Goal: Task Accomplishment & Management: Complete application form

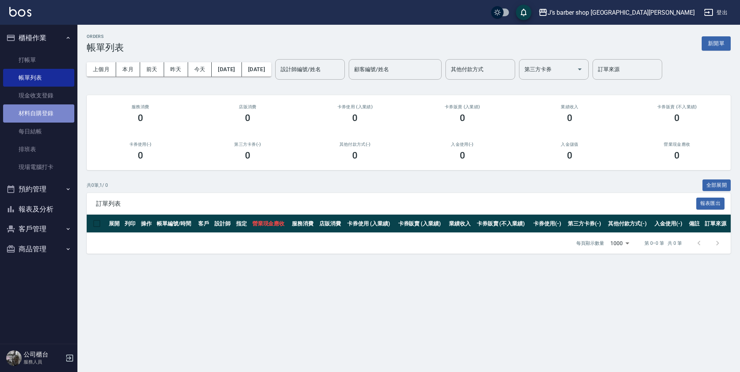
click at [34, 108] on link "材料自購登錄" at bounding box center [38, 113] width 71 height 18
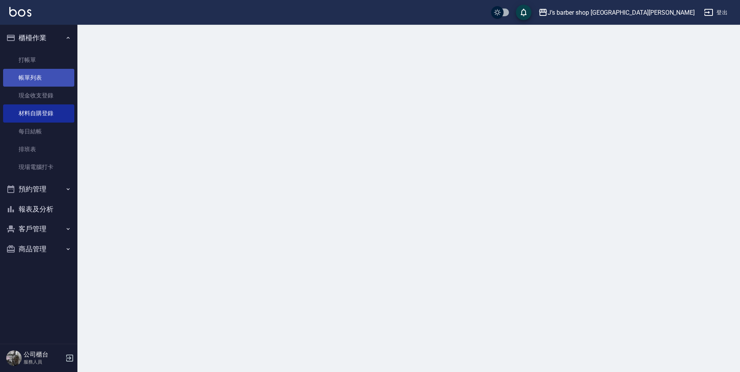
click at [24, 73] on link "帳單列表" at bounding box center [38, 78] width 71 height 18
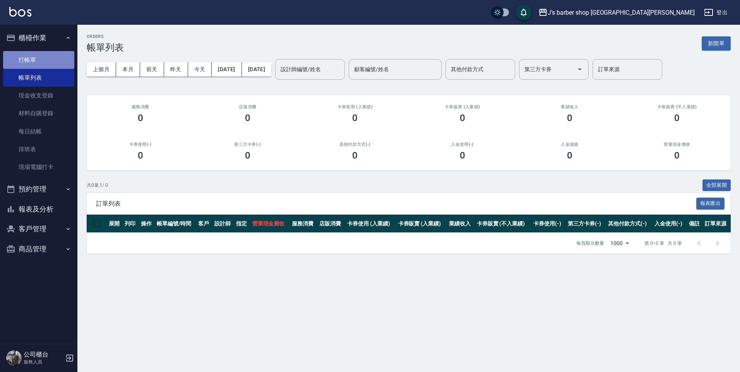
click at [33, 59] on link "打帳單" at bounding box center [38, 60] width 71 height 18
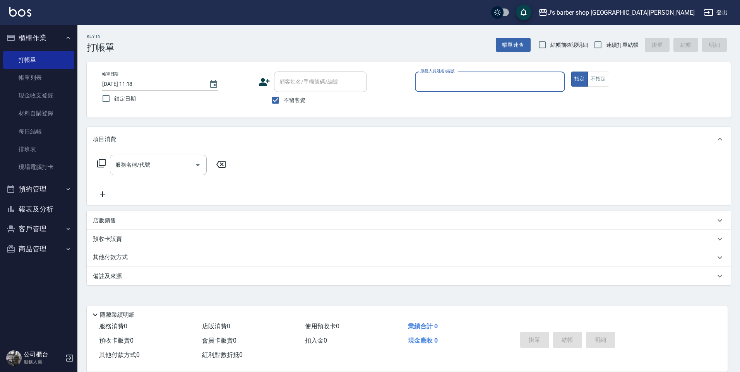
click at [52, 192] on button "預約管理" at bounding box center [38, 189] width 71 height 20
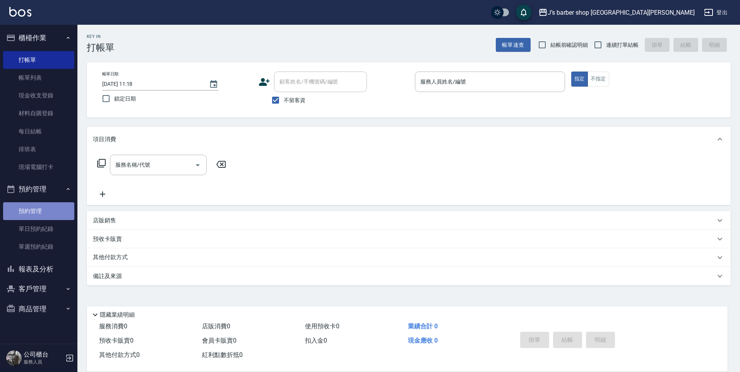
click at [52, 214] on link "預約管理" at bounding box center [38, 211] width 71 height 18
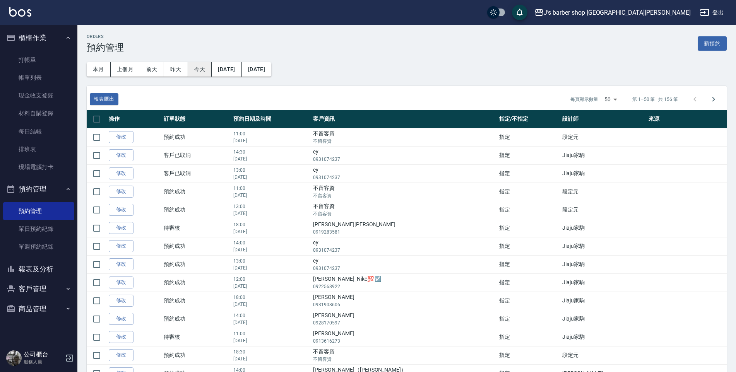
click at [198, 65] on button "今天" at bounding box center [200, 69] width 24 height 14
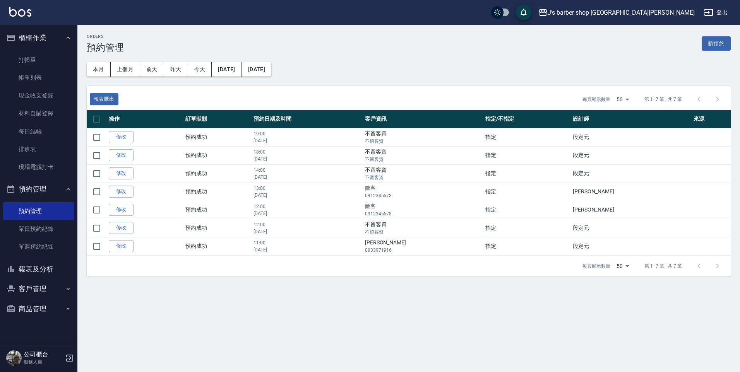
click at [49, 306] on button "商品管理" at bounding box center [38, 309] width 71 height 20
click at [51, 308] on button "商品管理" at bounding box center [38, 309] width 71 height 20
click at [45, 115] on link "材料自購登錄" at bounding box center [38, 113] width 71 height 18
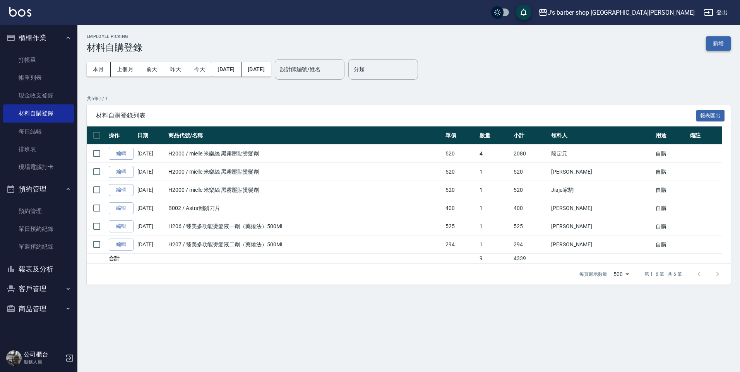
click at [718, 39] on button "新增" at bounding box center [717, 43] width 25 height 14
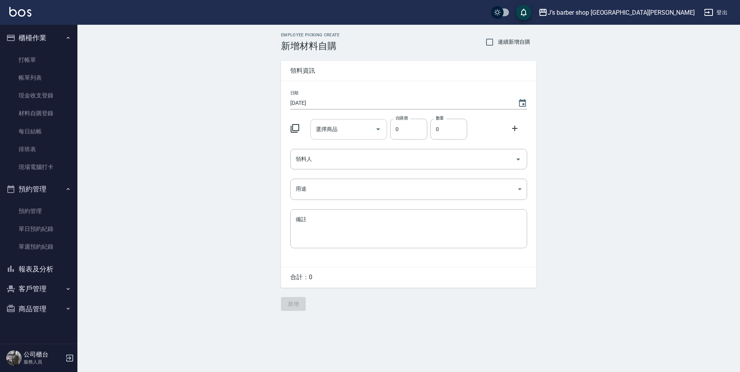
click at [337, 130] on input "選擇商品" at bounding box center [343, 130] width 58 height 14
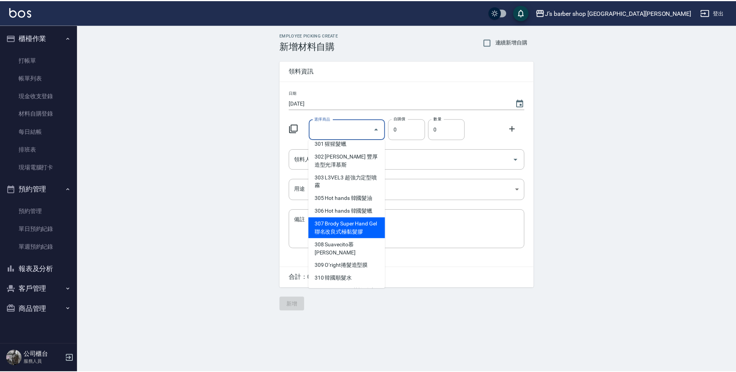
scroll to position [155, 0]
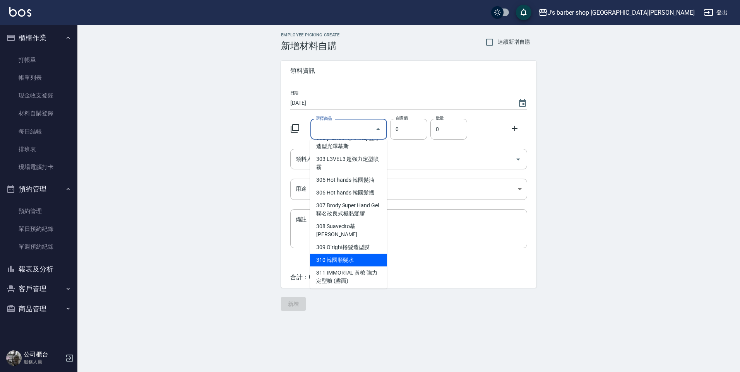
click at [365, 254] on li "310 韓國順髮水" at bounding box center [348, 260] width 77 height 13
type input "韓國順髮水"
type input "340"
type input "1"
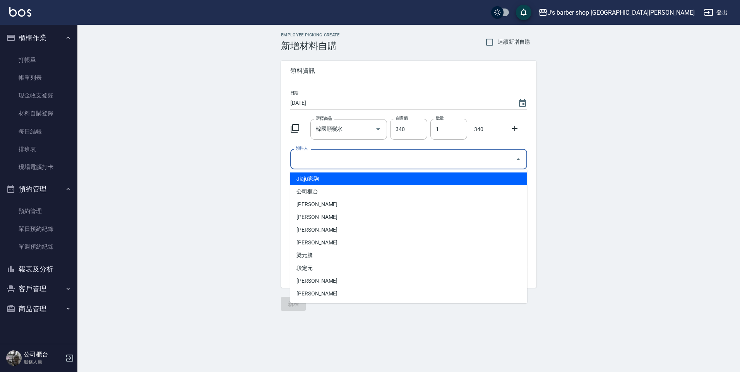
click at [439, 162] on input "領料人" at bounding box center [403, 159] width 218 height 14
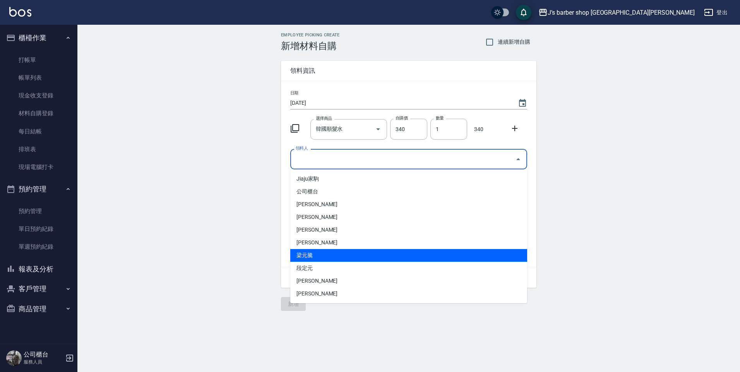
click at [332, 255] on li "梁元騰" at bounding box center [408, 255] width 237 height 13
type input "梁元騰"
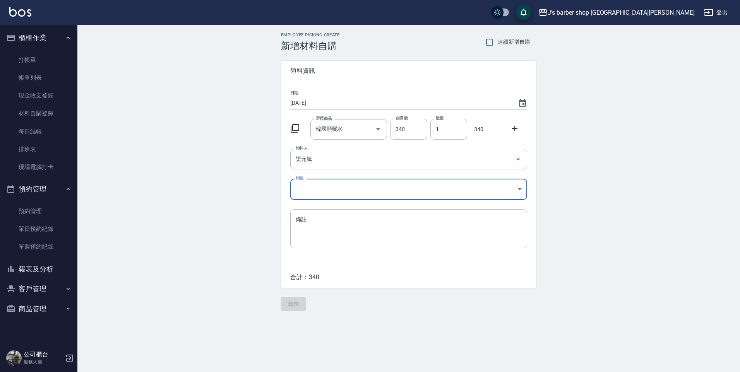
click at [348, 191] on body "J’s barber shop 台中大隆 登出 櫃檯作業 打帳單 帳單列表 現金收支登錄 材料自購登錄 每日結帳 排班表 現場電腦打卡 預約管理 預約管理 單…" at bounding box center [370, 186] width 740 height 372
click at [336, 221] on li "自購" at bounding box center [408, 222] width 237 height 13
type input "自購"
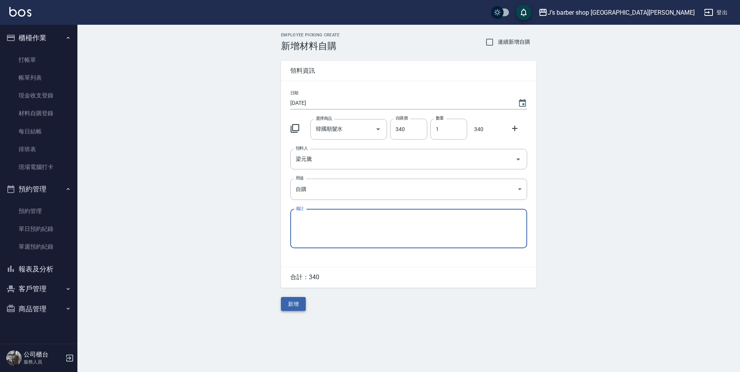
click at [300, 299] on button "新增" at bounding box center [293, 304] width 25 height 14
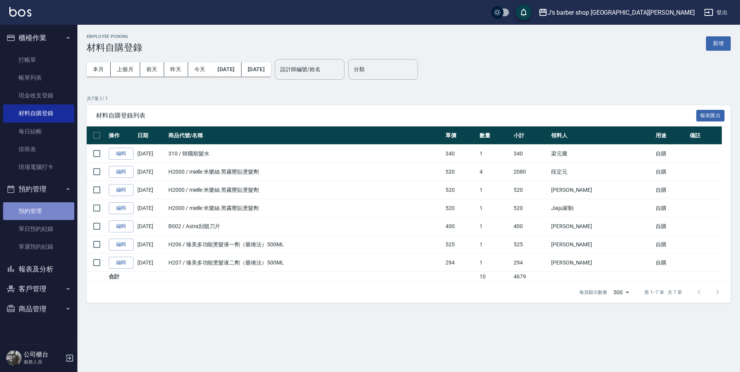
click at [41, 213] on link "預約管理" at bounding box center [38, 211] width 71 height 18
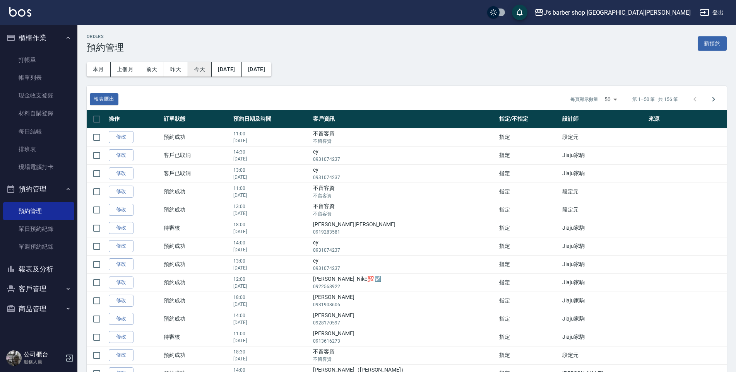
click at [198, 63] on button "今天" at bounding box center [200, 69] width 24 height 14
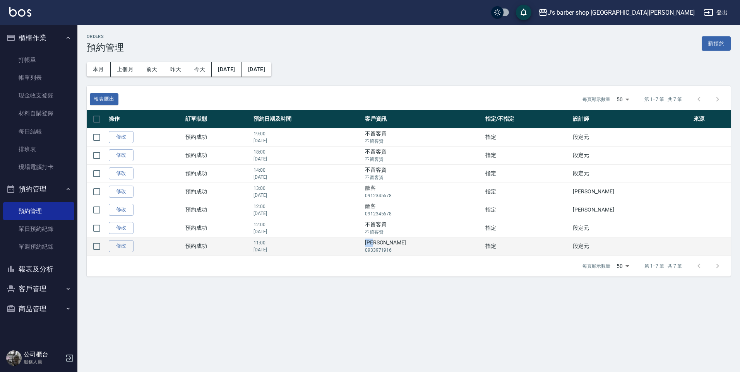
drag, startPoint x: 408, startPoint y: 242, endPoint x: 441, endPoint y: 245, distance: 32.3
click at [441, 245] on td "[PERSON_NAME] 0933971916" at bounding box center [423, 246] width 120 height 18
drag, startPoint x: 441, startPoint y: 245, endPoint x: 417, endPoint y: 244, distance: 23.6
copy td "[PERSON_NAME]"
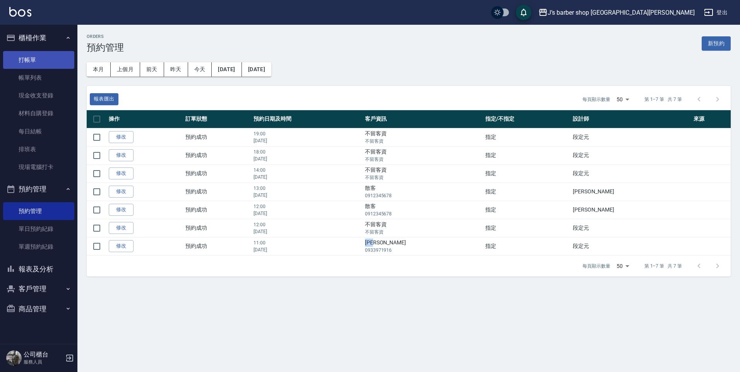
click at [38, 58] on link "打帳單" at bounding box center [38, 60] width 71 height 18
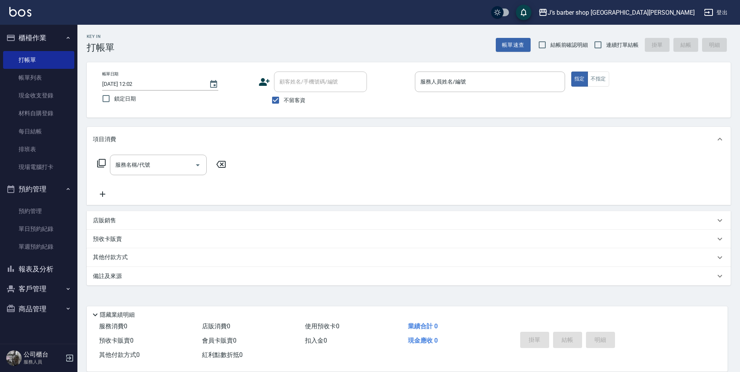
click at [302, 99] on span "不留客資" at bounding box center [295, 100] width 22 height 8
click at [284, 99] on input "不留客資" at bounding box center [275, 100] width 16 height 16
checkbox input "false"
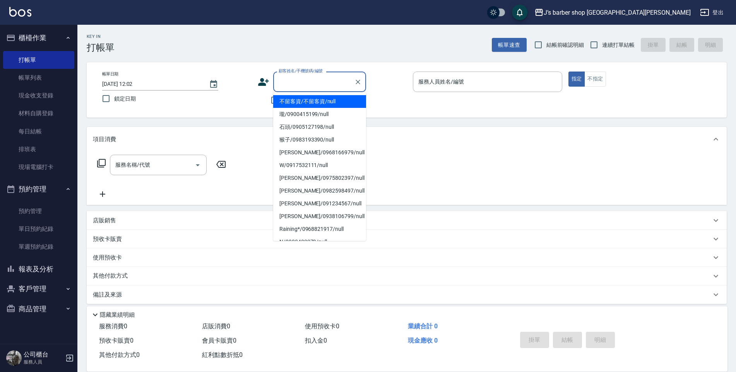
click at [306, 87] on input "顧客姓名/手機號碼/編號" at bounding box center [314, 82] width 74 height 14
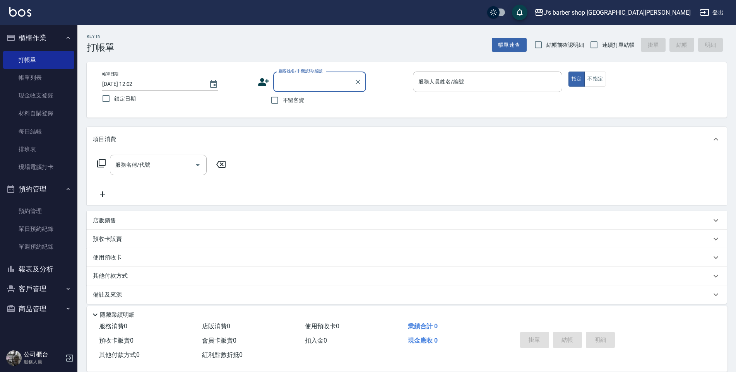
paste input "[PERSON_NAME]"
click at [340, 103] on li "[PERSON_NAME]/0933971916/null" at bounding box center [319, 101] width 93 height 13
type input "[PERSON_NAME]/0933971916/null"
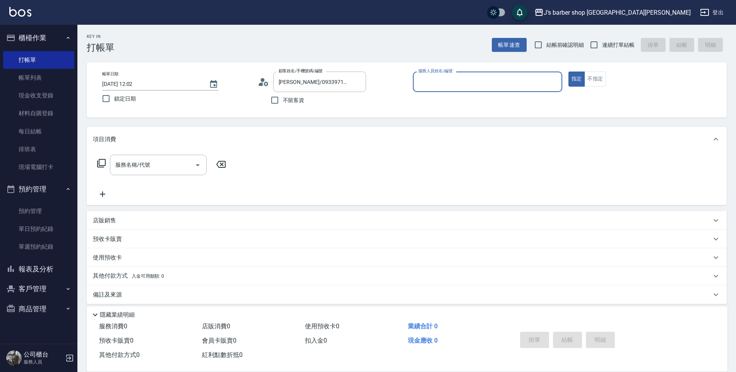
click at [459, 81] on input "服務人員姓名/編號" at bounding box center [487, 82] width 142 height 14
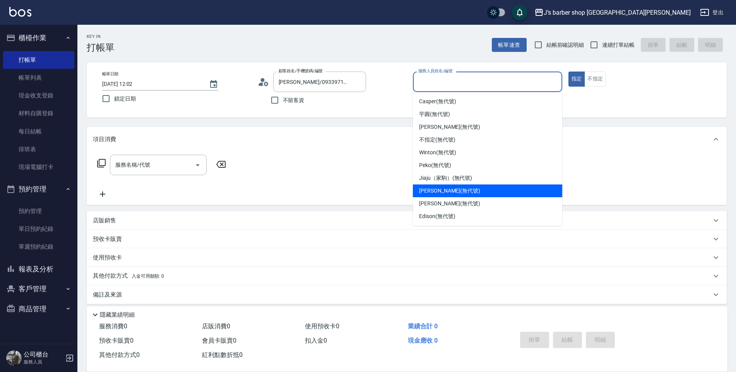
click at [437, 190] on span "[PERSON_NAME] (無代號)" at bounding box center [449, 191] width 61 height 8
type input "[PERSON_NAME](無代號)"
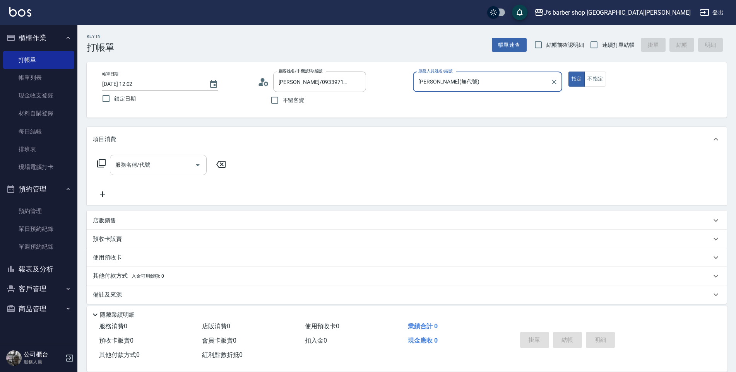
click at [158, 171] on input "服務名稱/代號" at bounding box center [152, 165] width 78 height 14
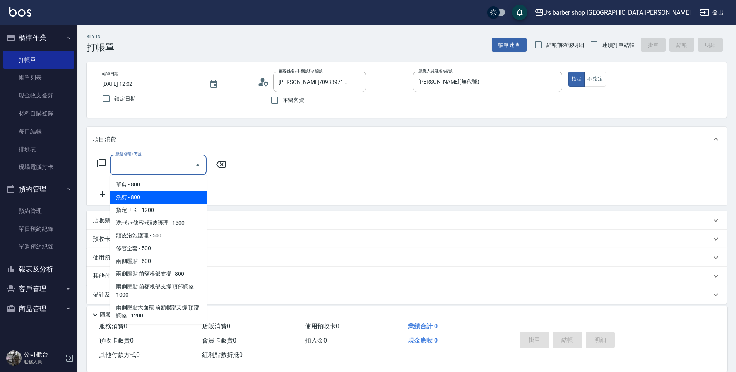
click at [158, 192] on span "洗剪 - 800" at bounding box center [158, 197] width 97 height 13
type input "洗剪(101)"
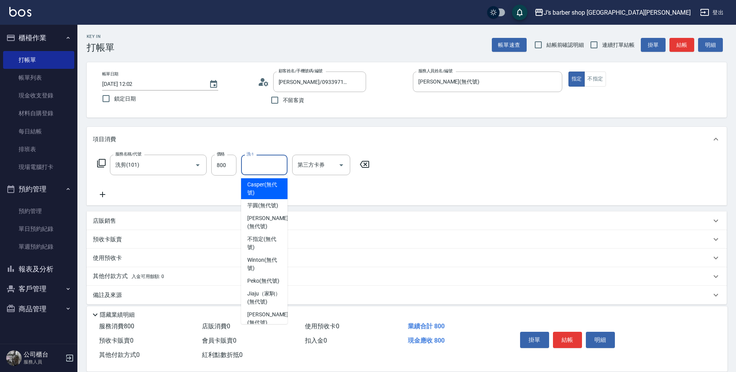
click at [253, 162] on div "洗-1 洗-1" at bounding box center [264, 165] width 46 height 20
click at [262, 283] on span "Peko (無代號)" at bounding box center [263, 281] width 32 height 8
type input "Peko(無代號)"
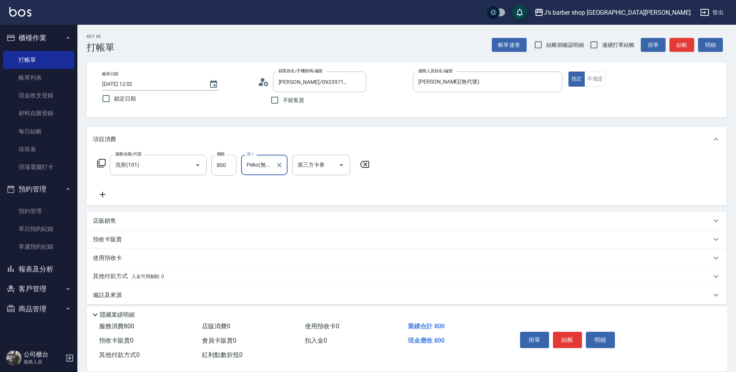
click at [528, 154] on div "服務名稱/代號 洗剪(101) 服務名稱/代號 價格 800 價格 洗-1 Peko(無代號) 洗-1 第三方卡券 第三方卡券" at bounding box center [407, 179] width 640 height 54
click at [532, 205] on div "服務名稱/代號 洗剪(101) 服務名稱/代號 價格 800 價格 洗-1 Peko(無代號) 洗-1 第三方卡券 第三方卡券" at bounding box center [407, 179] width 640 height 54
click at [56, 226] on link "單日預約紀錄" at bounding box center [38, 229] width 71 height 18
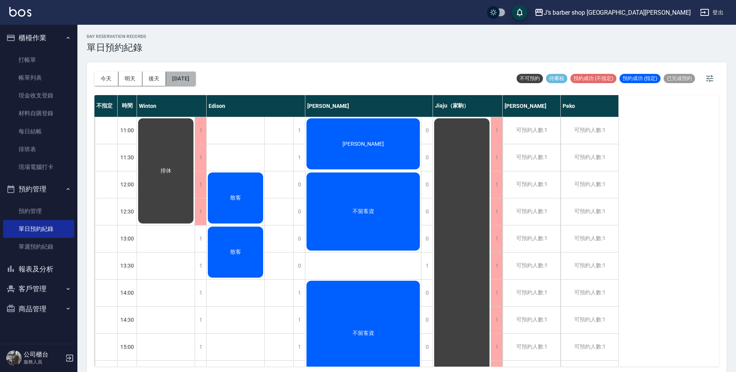
click at [180, 80] on button "[DATE]" at bounding box center [180, 79] width 29 height 14
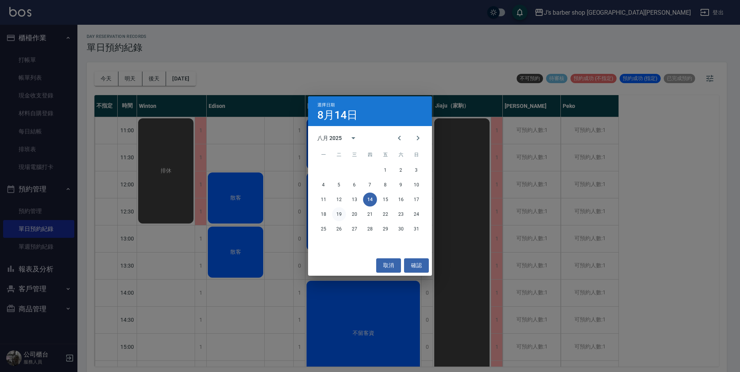
click at [340, 217] on button "19" at bounding box center [339, 214] width 14 height 14
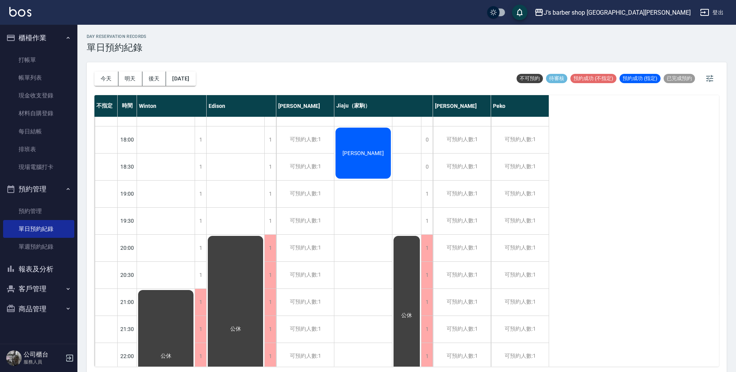
scroll to position [406, 0]
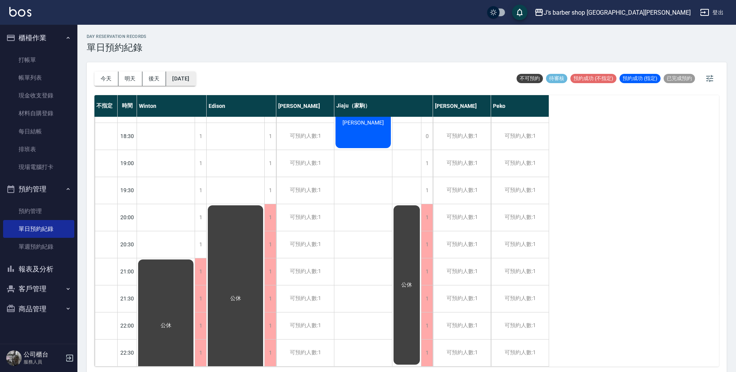
click at [186, 79] on button "[DATE]" at bounding box center [180, 79] width 29 height 14
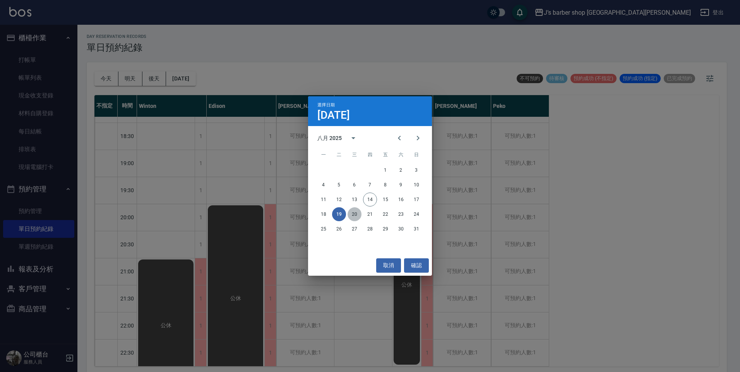
click at [352, 212] on button "20" at bounding box center [354, 214] width 14 height 14
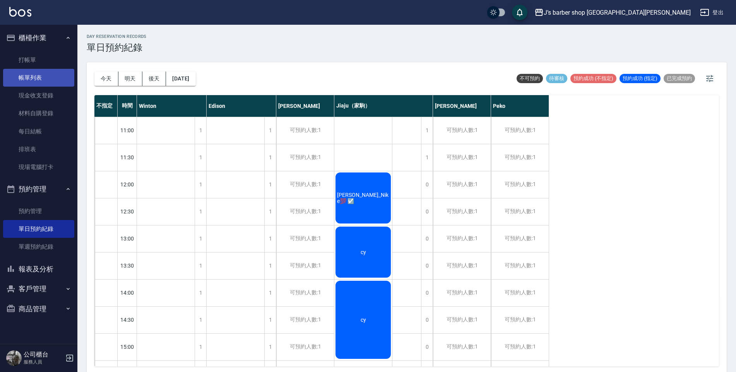
click at [51, 87] on link "現金收支登錄" at bounding box center [38, 96] width 71 height 18
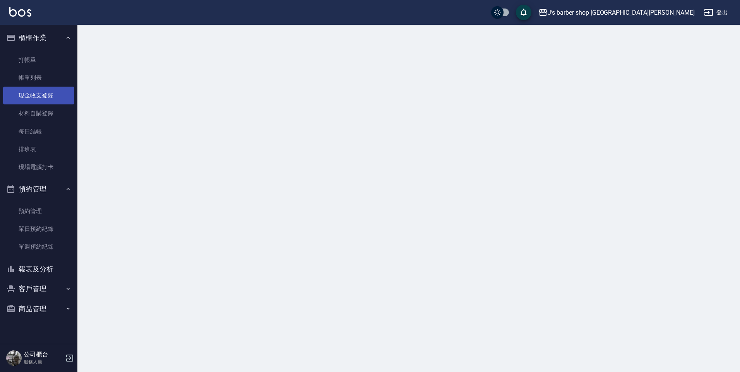
drag, startPoint x: 51, startPoint y: 83, endPoint x: 60, endPoint y: 88, distance: 10.4
click at [51, 82] on link "帳單列表" at bounding box center [38, 78] width 71 height 18
